Goal: Task Accomplishment & Management: Complete application form

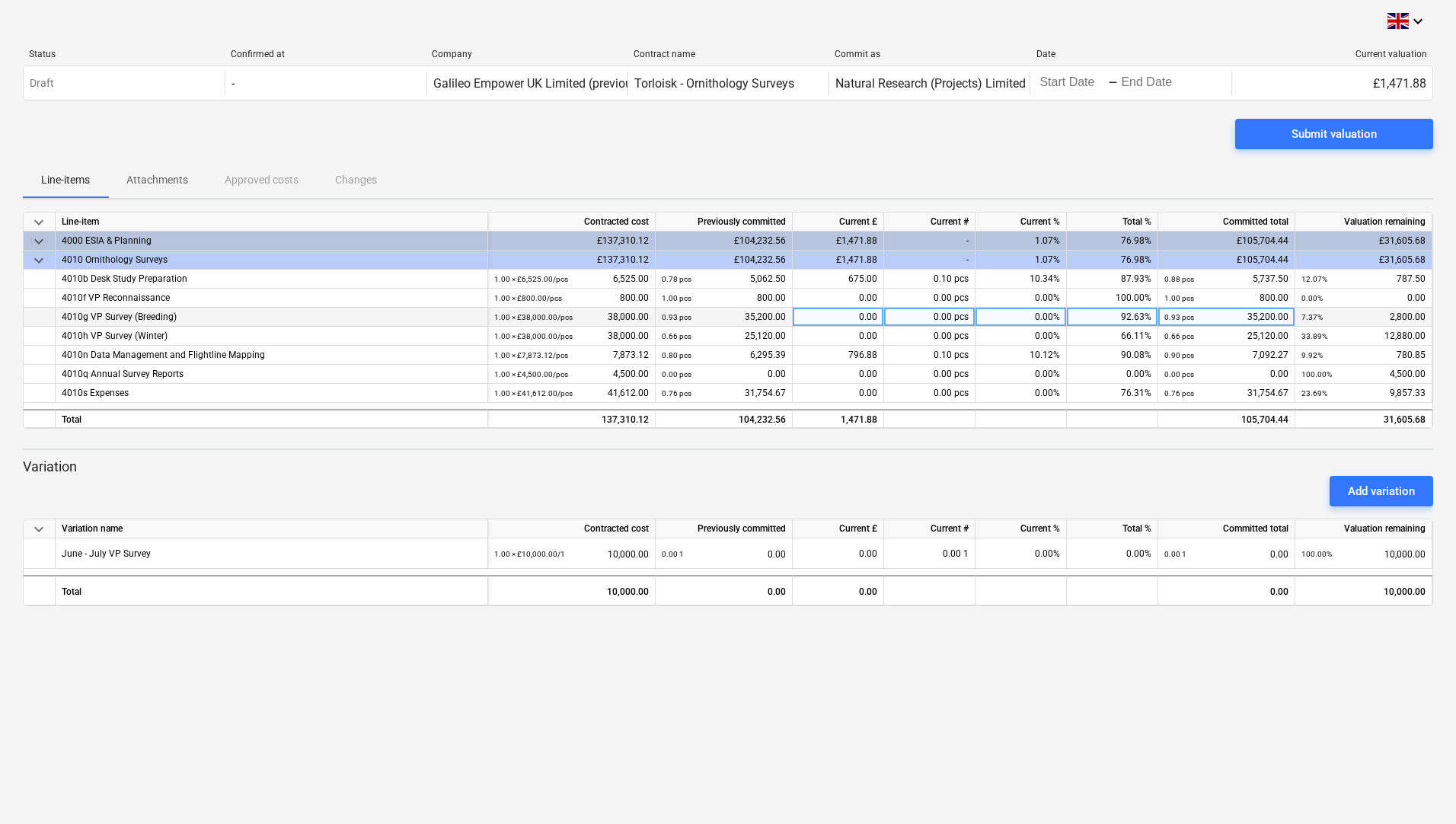
click at [846, 317] on div "0.00" at bounding box center [839, 317] width 92 height 19
type input "2800"
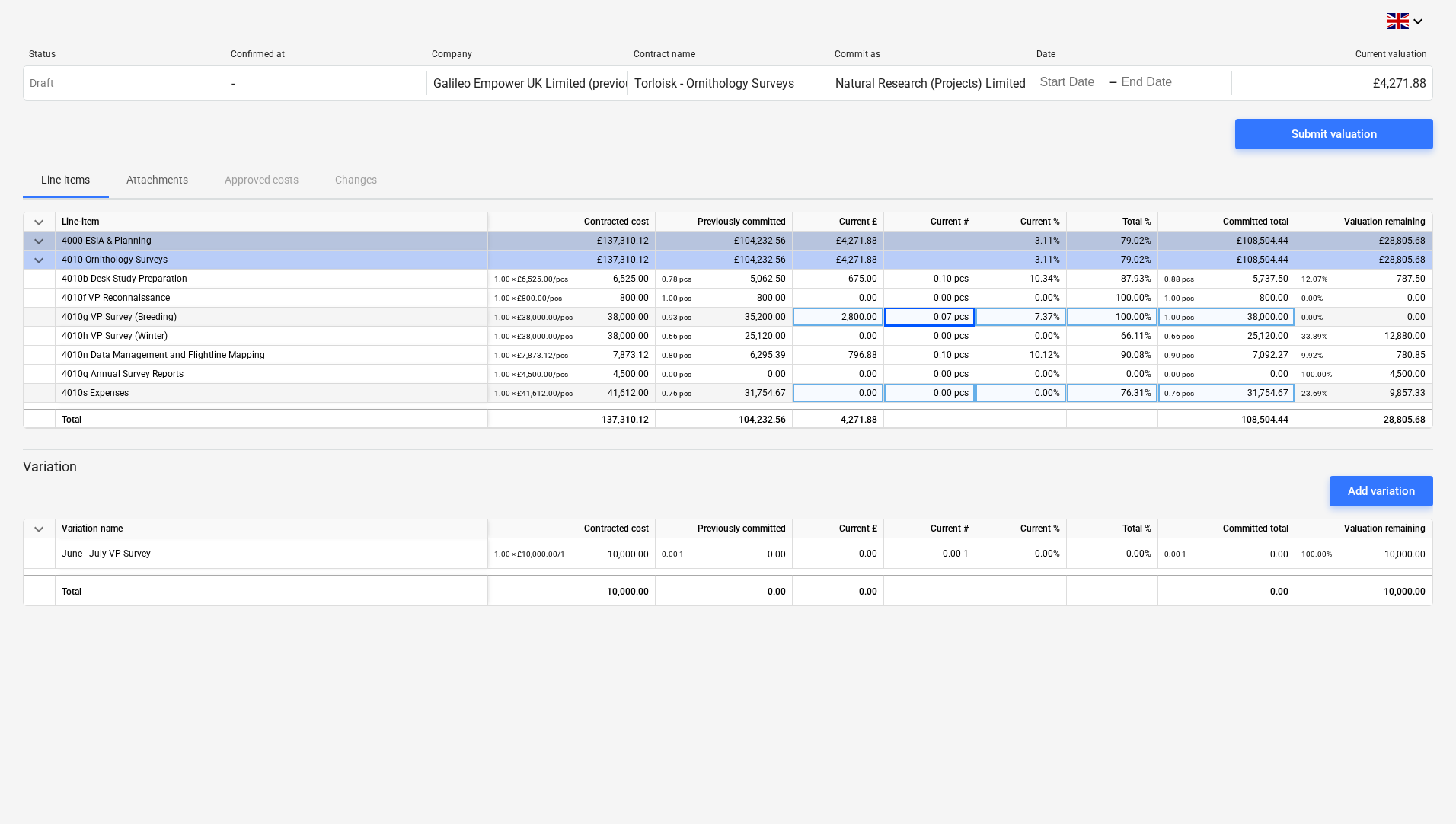
click at [847, 394] on div "0.00" at bounding box center [839, 394] width 92 height 19
type input "4203.25"
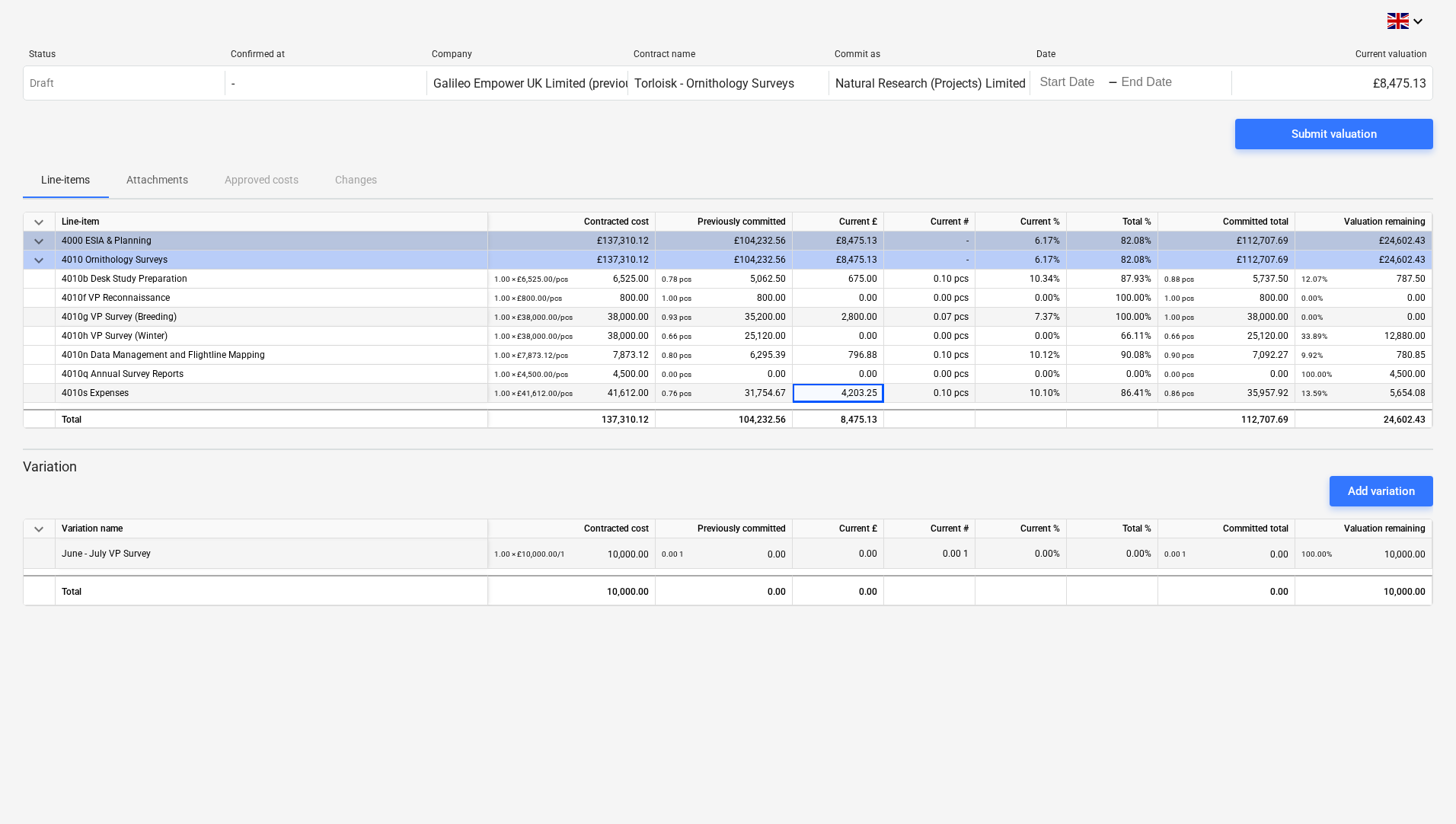
click at [845, 553] on div "0.00" at bounding box center [838, 554] width 78 height 31
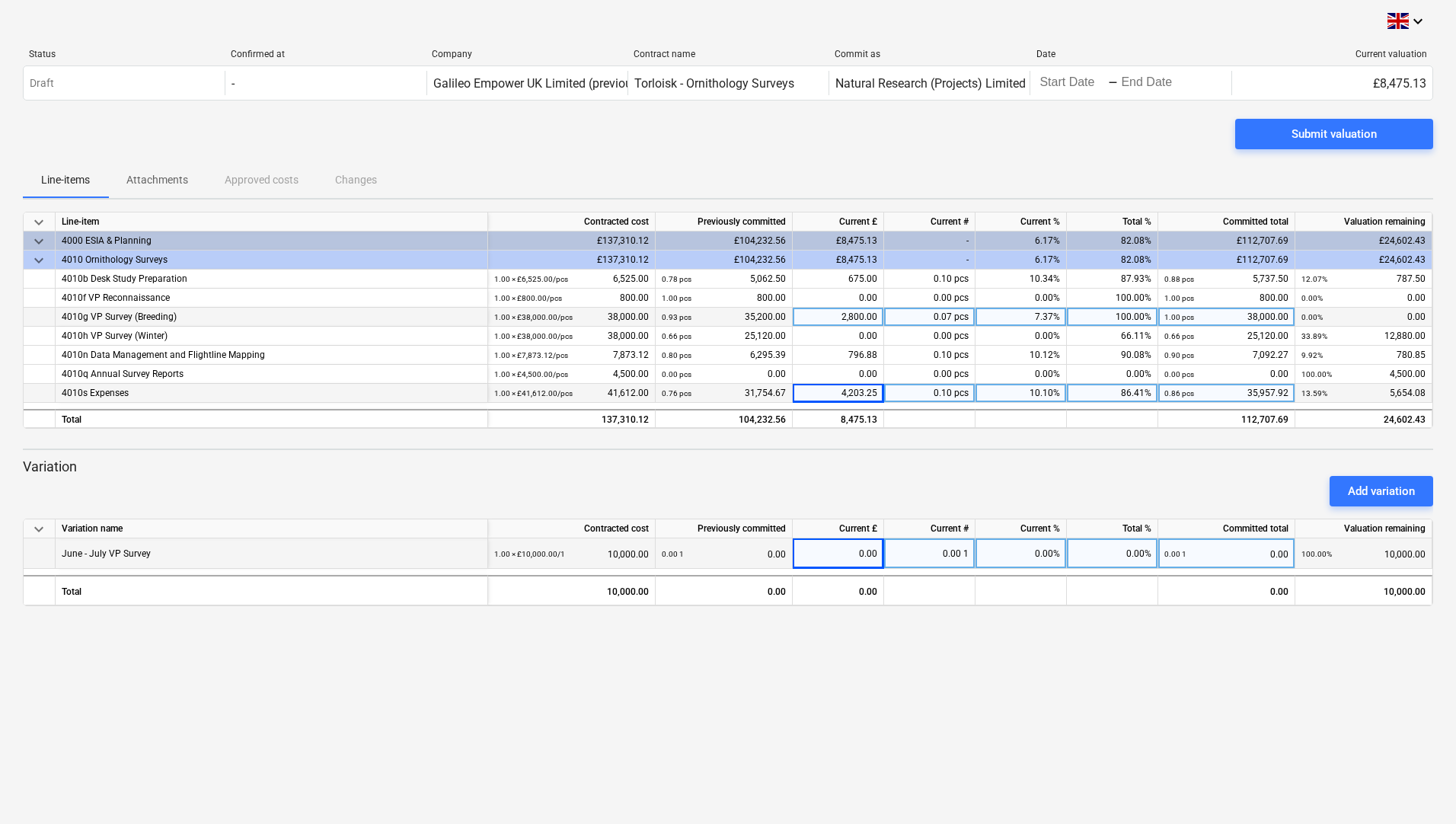
click at [845, 553] on div "0.00" at bounding box center [838, 554] width 78 height 31
type input "4560"
click at [1349, 133] on div "Submit valuation" at bounding box center [1334, 134] width 85 height 20
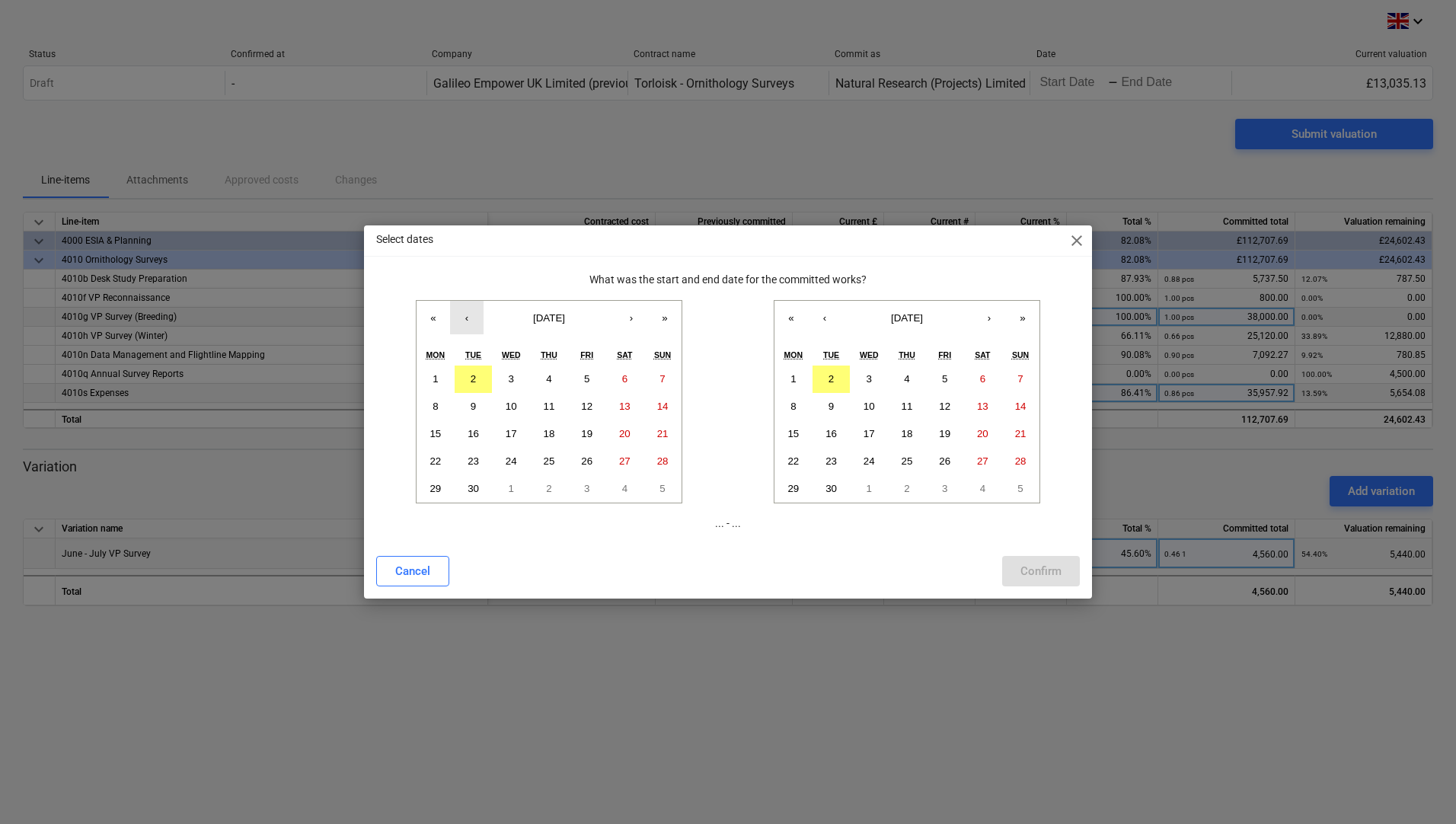
click at [467, 321] on button "‹" at bounding box center [466, 317] width 33 height 33
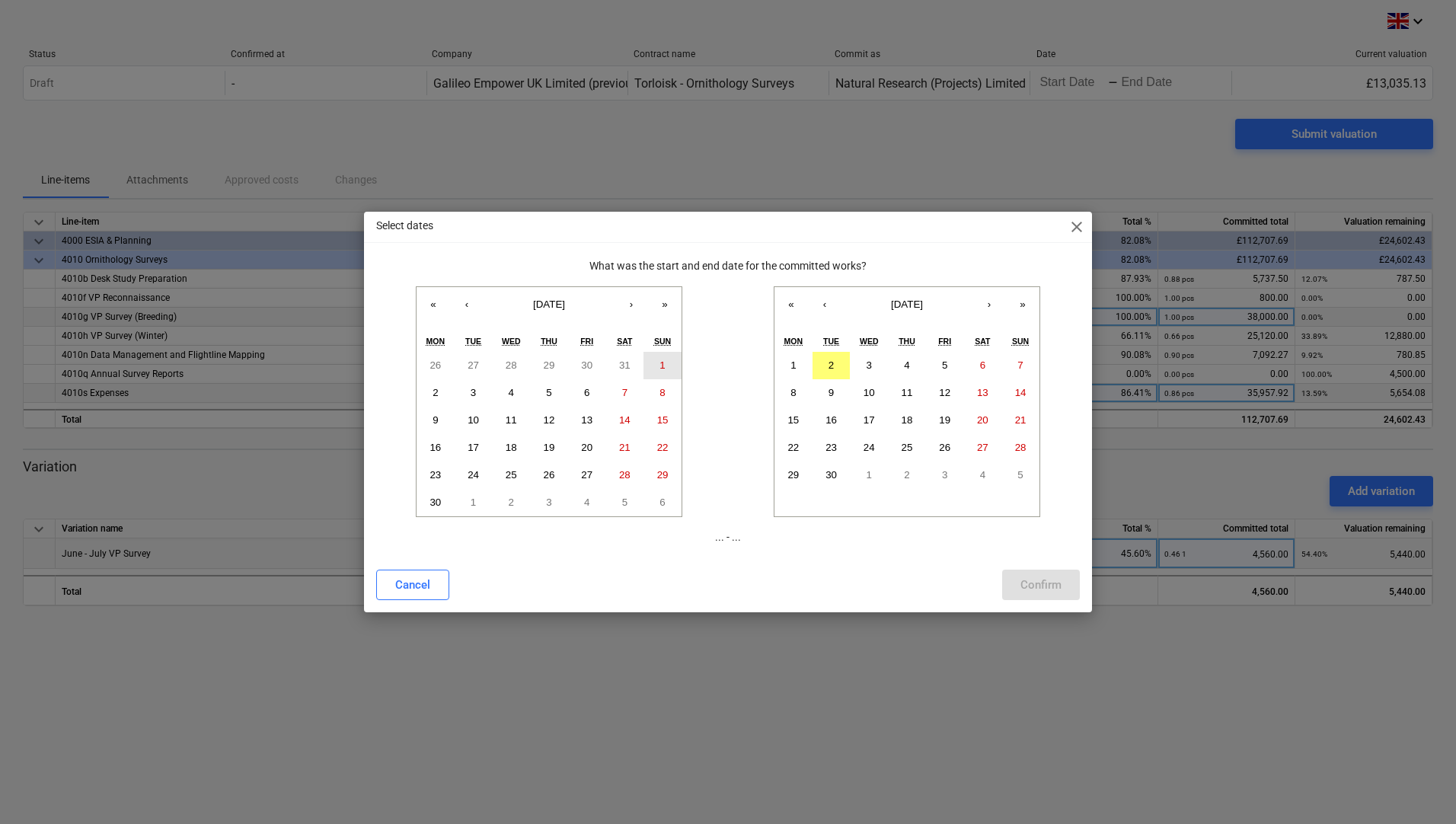
click at [662, 366] on abbr "1" at bounding box center [662, 365] width 5 height 11
click at [830, 301] on button "‹" at bounding box center [824, 304] width 33 height 33
click at [899, 472] on button "31" at bounding box center [907, 475] width 38 height 27
click at [1034, 589] on div "Confirm" at bounding box center [1040, 584] width 41 height 20
